Goal: Find specific page/section: Find specific page/section

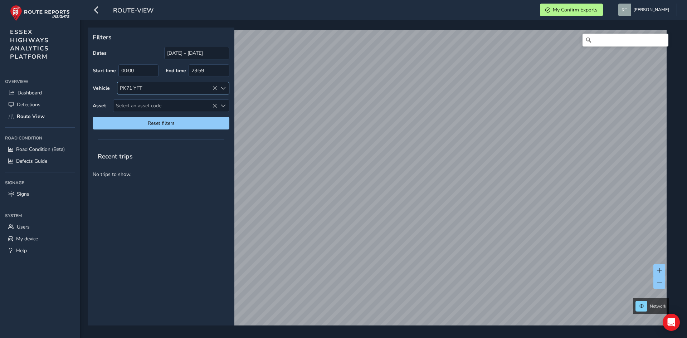
click at [214, 88] on icon at bounding box center [214, 88] width 5 height 5
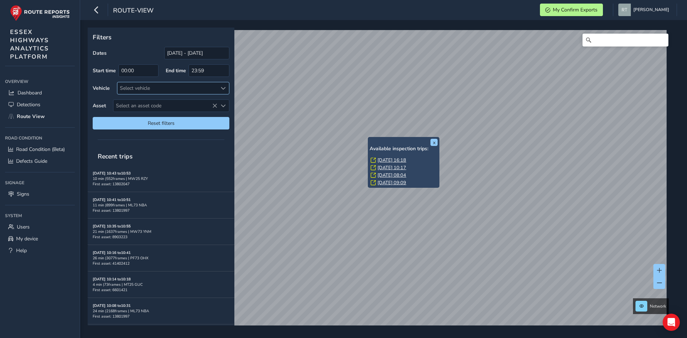
click at [398, 157] on link "[DATE] 16:18" at bounding box center [392, 160] width 29 height 6
